Goal: Check status

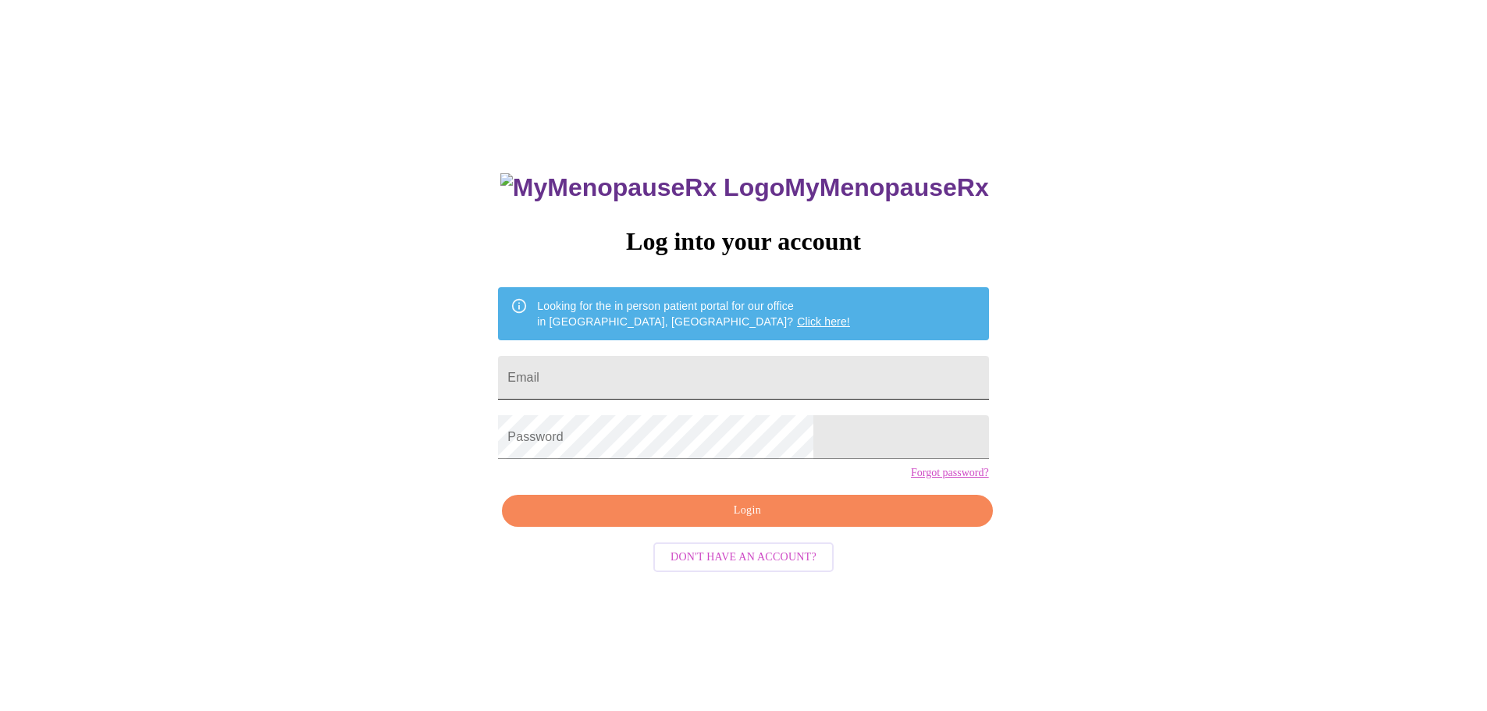
click at [725, 371] on input "Email" at bounding box center [743, 378] width 490 height 44
type input "[EMAIL_ADDRESS][DOMAIN_NAME]"
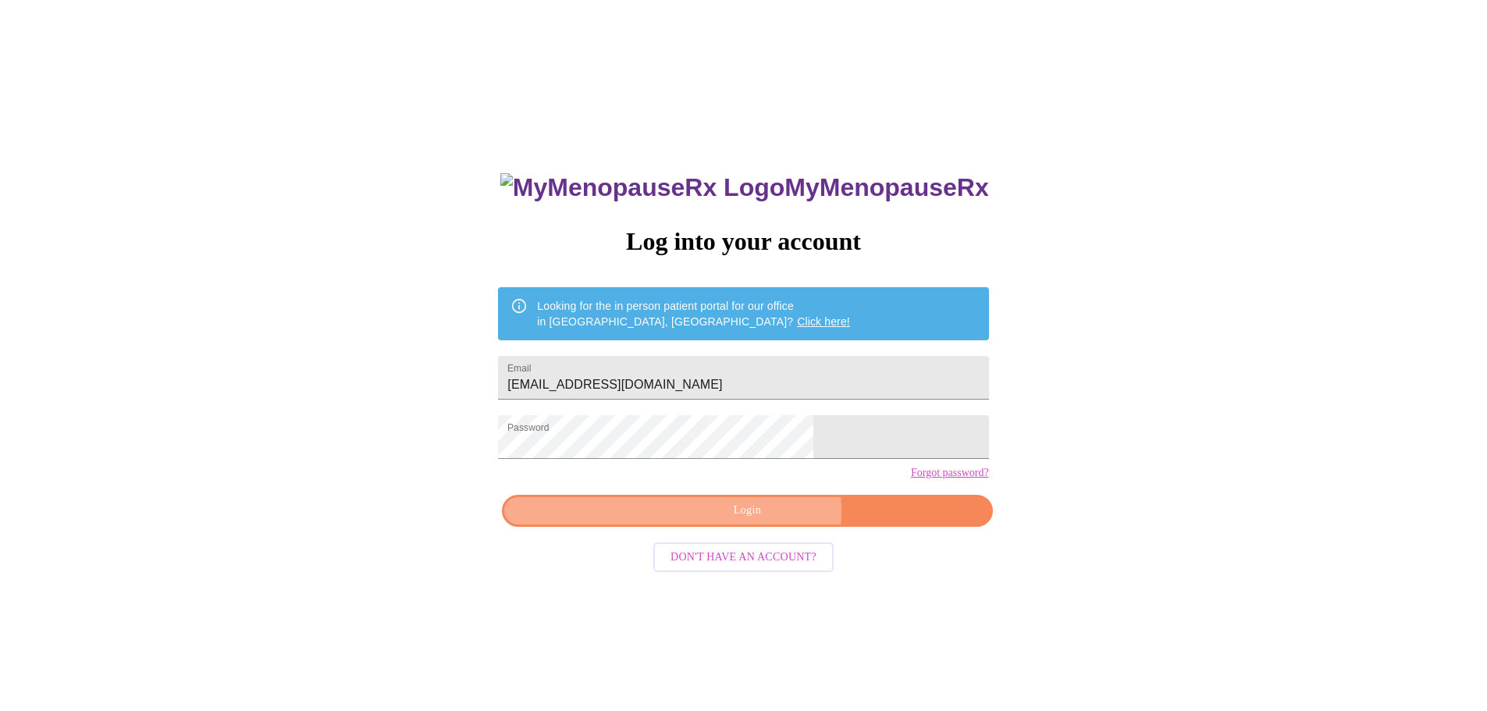
click at [760, 521] on span "Login" at bounding box center [747, 511] width 454 height 20
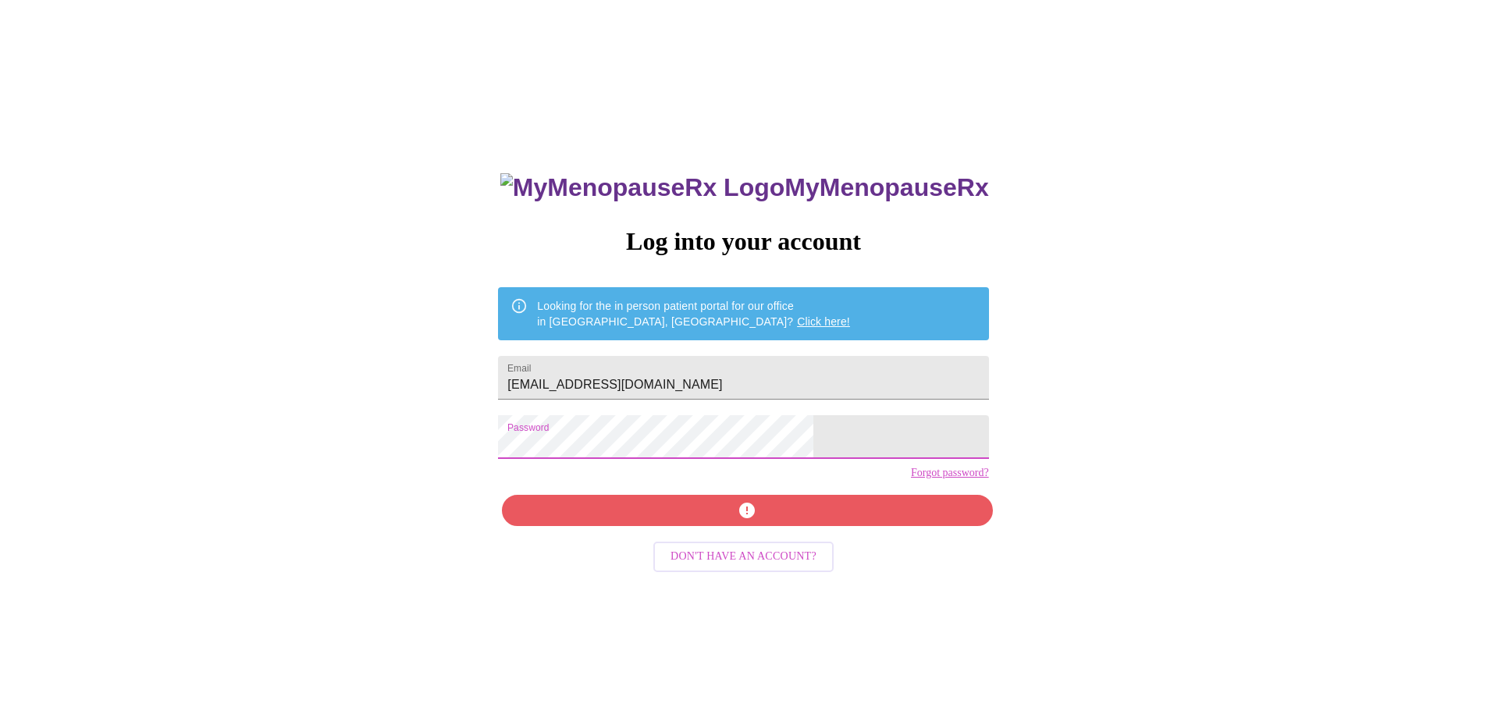
click at [403, 452] on div "MyMenopauseRx Log into your account Looking for the in person patient portal fo…" at bounding box center [743, 432] width 1474 height 853
click at [786, 521] on span "Login" at bounding box center [747, 511] width 454 height 20
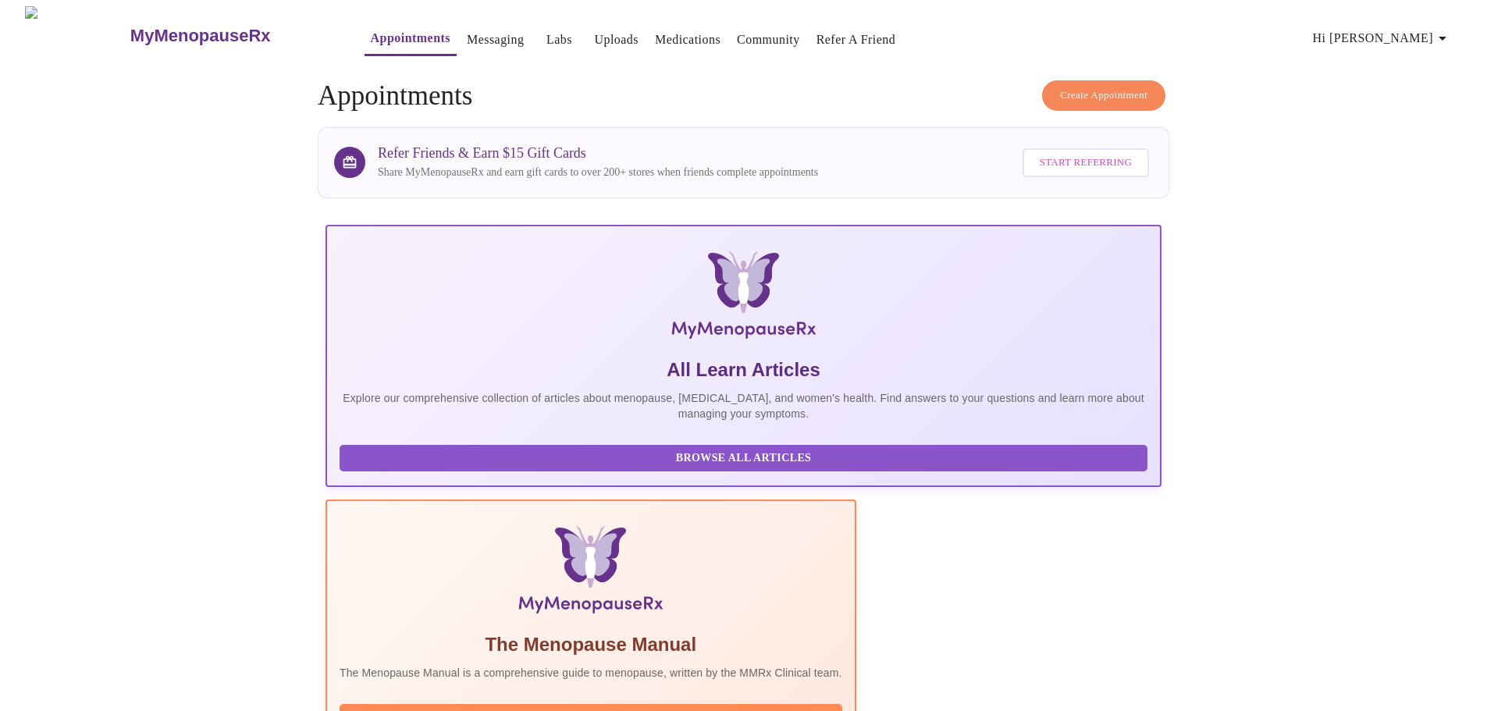
click at [546, 35] on link "Labs" at bounding box center [559, 40] width 26 height 22
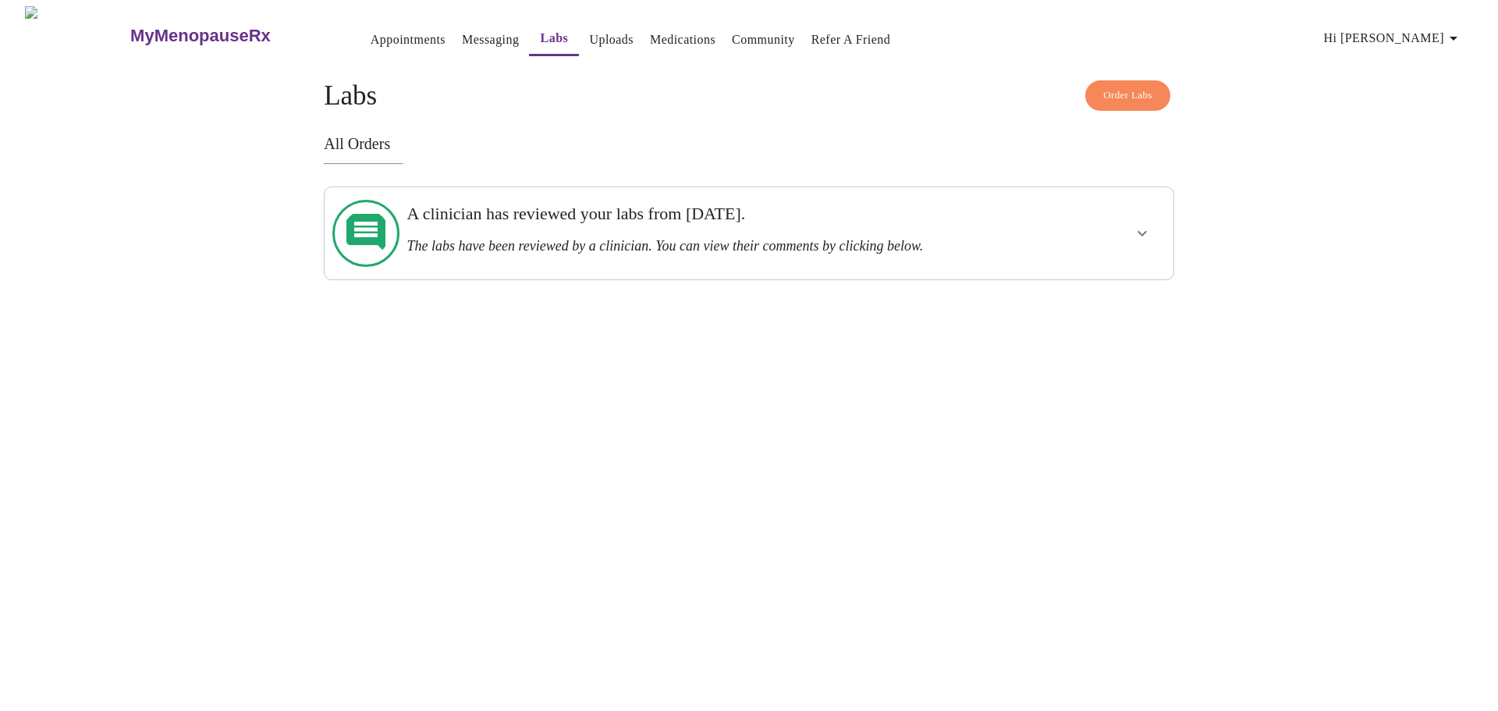
click at [1149, 234] on icon "show more" at bounding box center [1142, 233] width 19 height 19
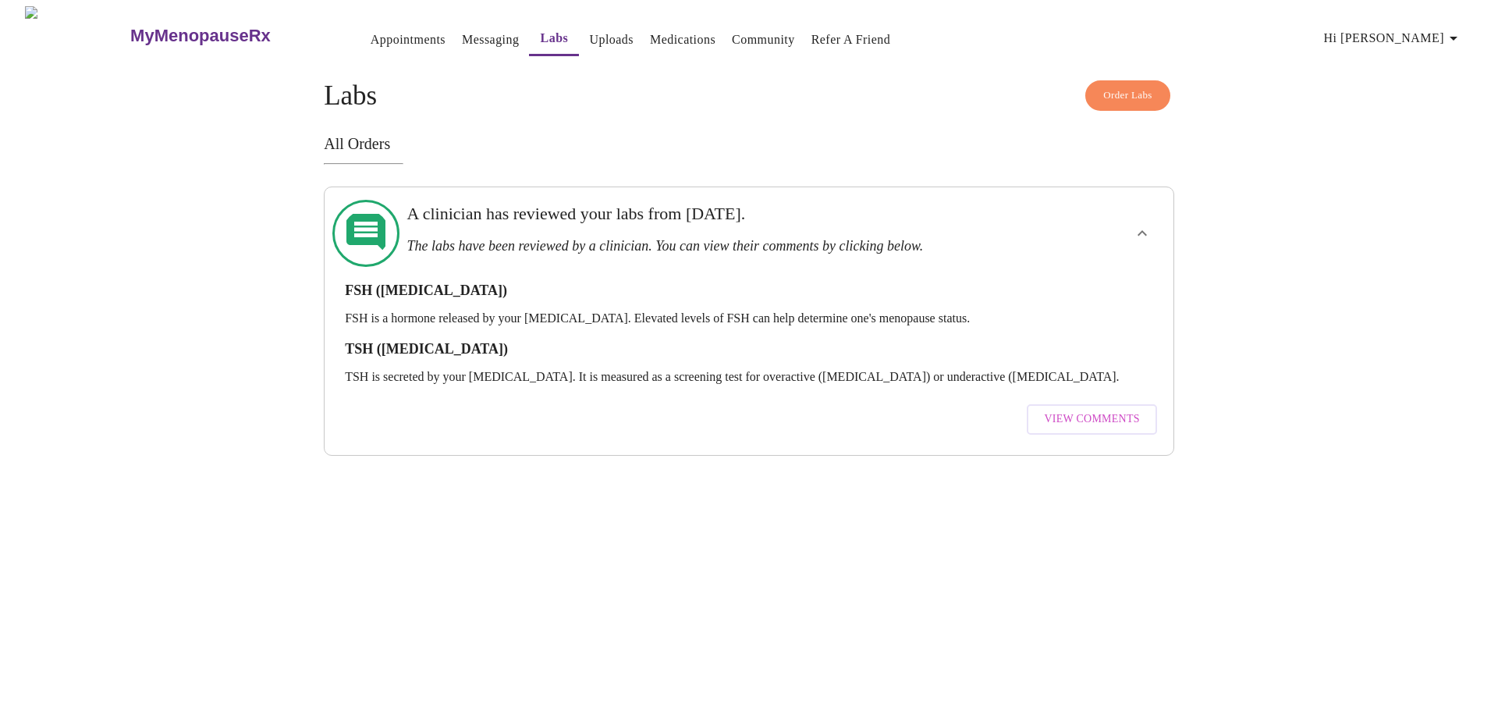
click at [1083, 410] on span "View Comments" at bounding box center [1091, 420] width 95 height 20
